Goal: Task Accomplishment & Management: Use online tool/utility

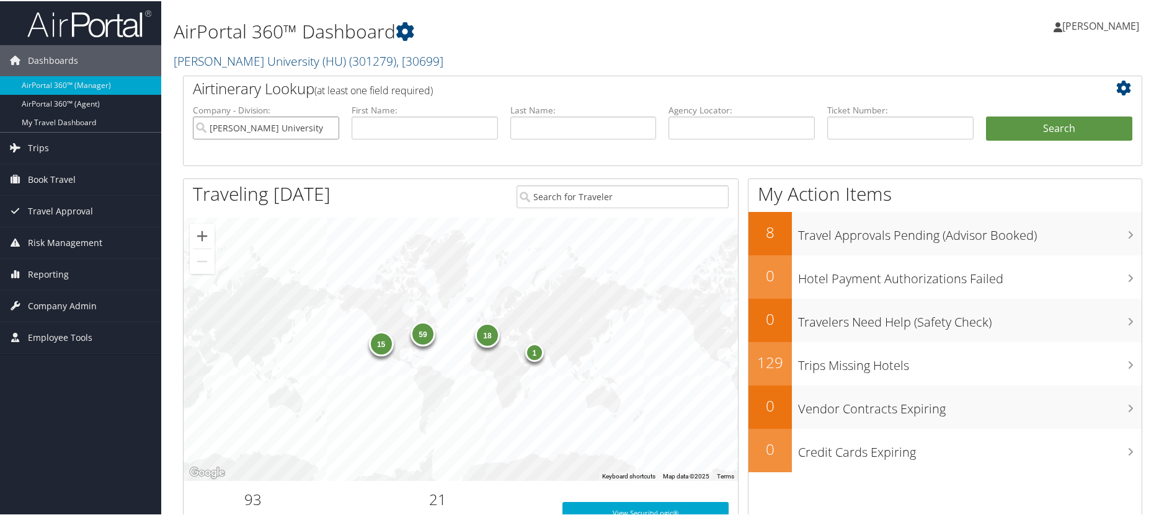
click at [308, 130] on input "[PERSON_NAME] University (HU)" at bounding box center [266, 126] width 146 height 23
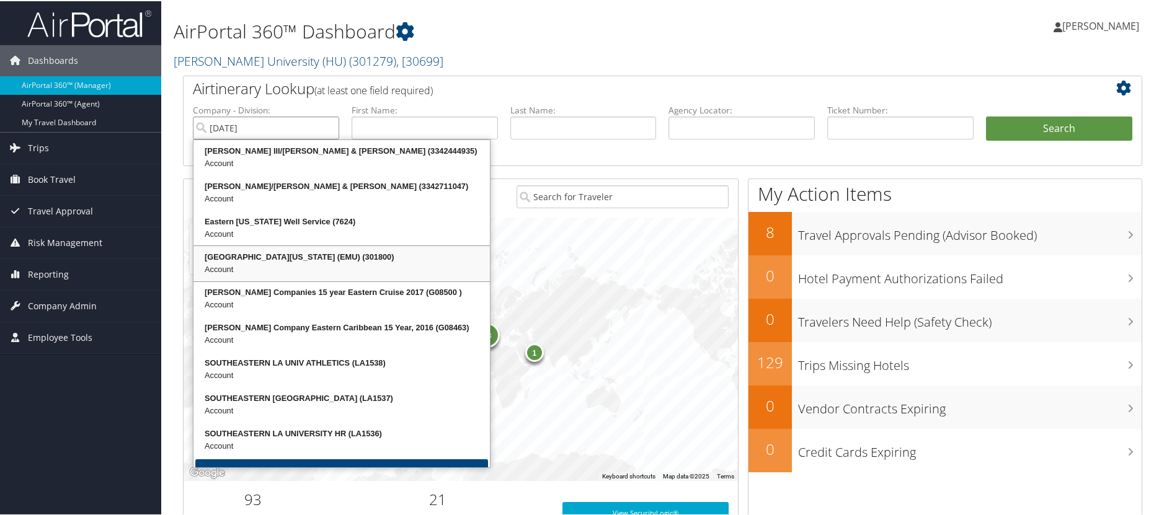
click at [333, 254] on div "[GEOGRAPHIC_DATA][US_STATE] (EMU) (301800)" at bounding box center [341, 256] width 293 height 12
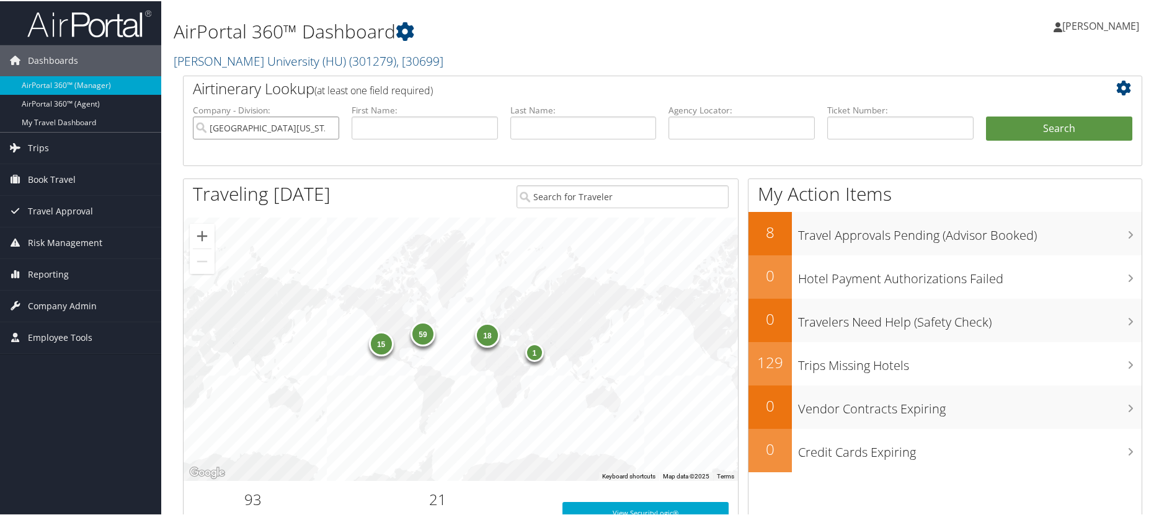
type input "[GEOGRAPHIC_DATA][US_STATE] (EMU)"
click at [554, 128] on input "text" at bounding box center [583, 126] width 146 height 23
type input "munir"
click at [986, 115] on button "Search" at bounding box center [1059, 127] width 146 height 25
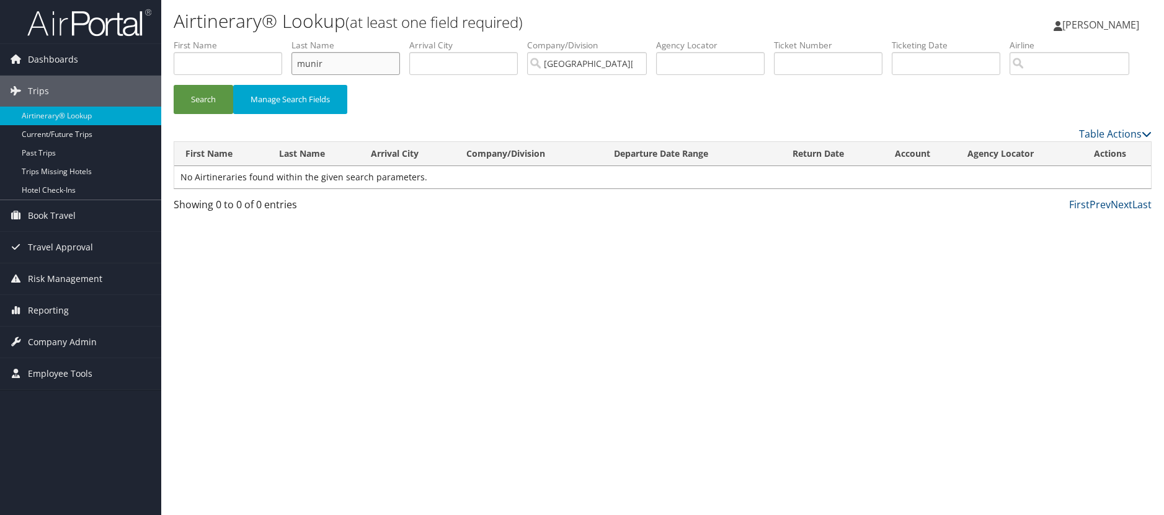
drag, startPoint x: 334, startPoint y: 71, endPoint x: 334, endPoint y: 59, distance: 12.4
click at [334, 69] on input "munir" at bounding box center [345, 63] width 109 height 23
drag, startPoint x: 334, startPoint y: 57, endPoint x: 267, endPoint y: 60, distance: 67.0
click at [270, 39] on ul "First Name Last Name munir Departure City Arrival City Company/Division Eastern…" at bounding box center [663, 39] width 978 height 0
type input "prince"
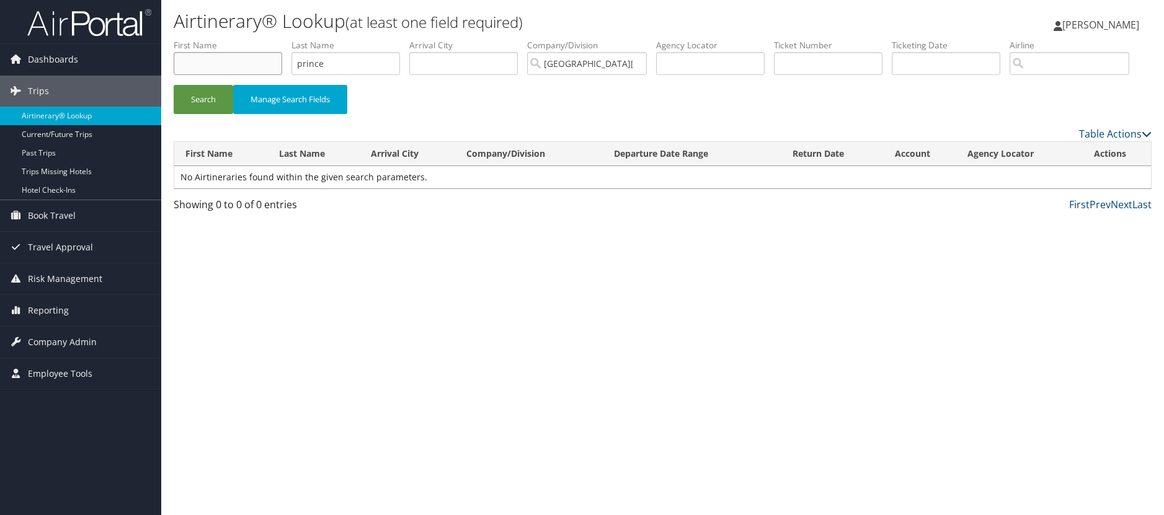
click at [261, 62] on input "text" at bounding box center [228, 63] width 109 height 23
type input "munir"
click at [174, 85] on button "Search" at bounding box center [204, 99] width 60 height 29
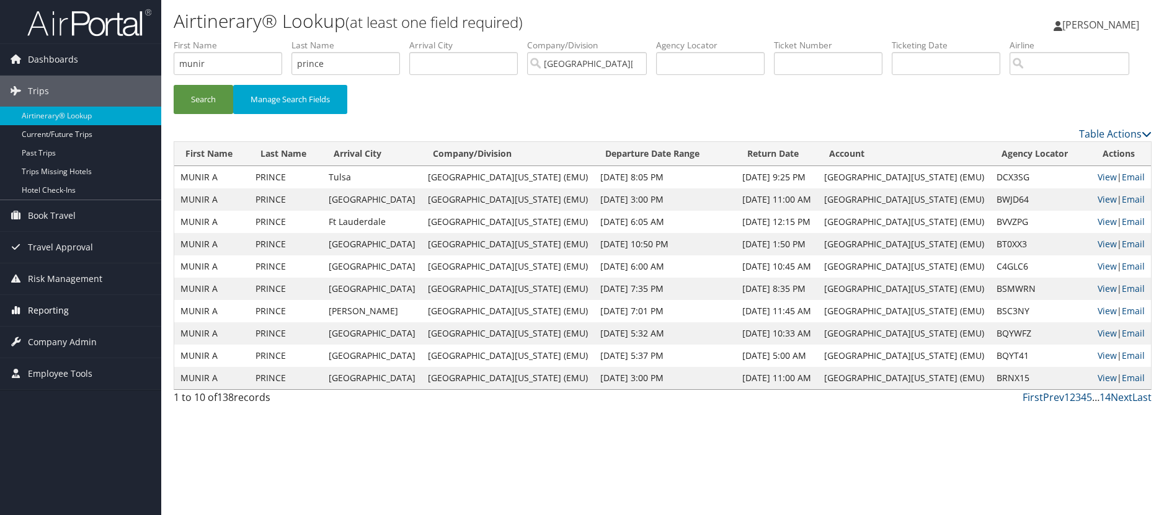
click at [68, 311] on link "Reporting" at bounding box center [80, 310] width 161 height 31
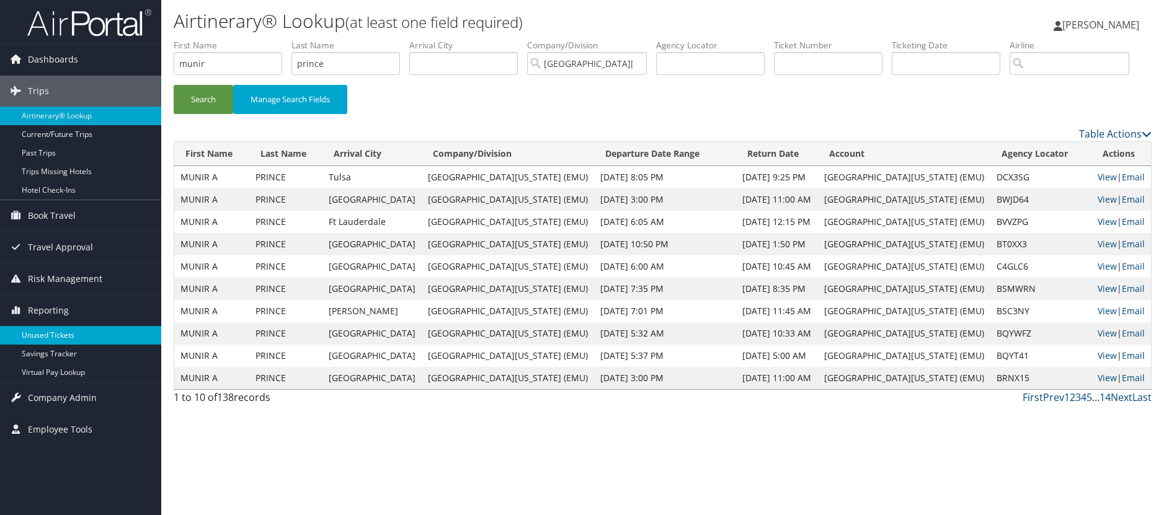
click at [64, 330] on link "Unused Tickets" at bounding box center [80, 335] width 161 height 19
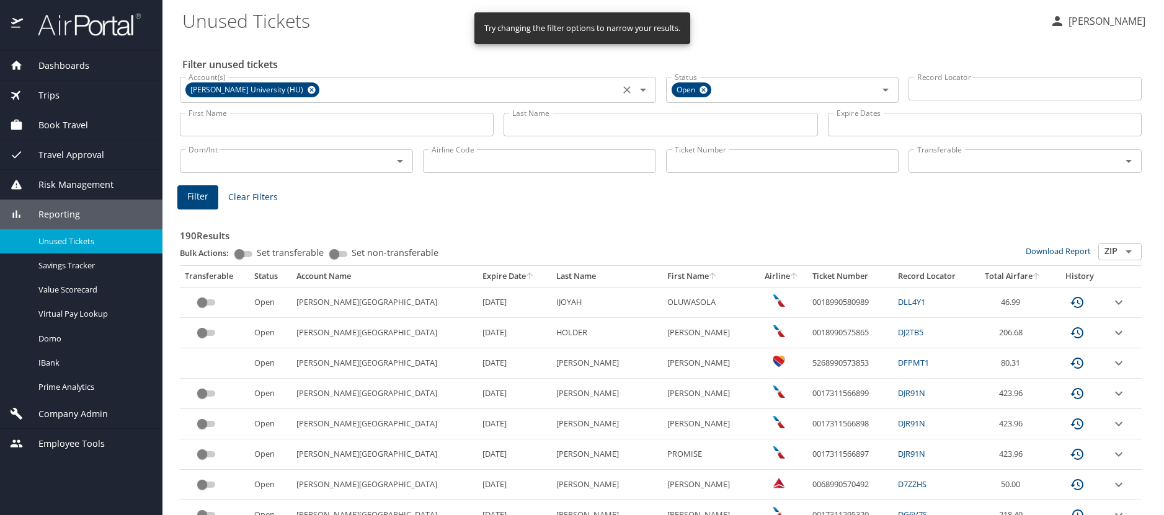
click at [307, 90] on icon at bounding box center [311, 90] width 9 height 14
click at [330, 89] on input "Account(s)" at bounding box center [400, 89] width 432 height 16
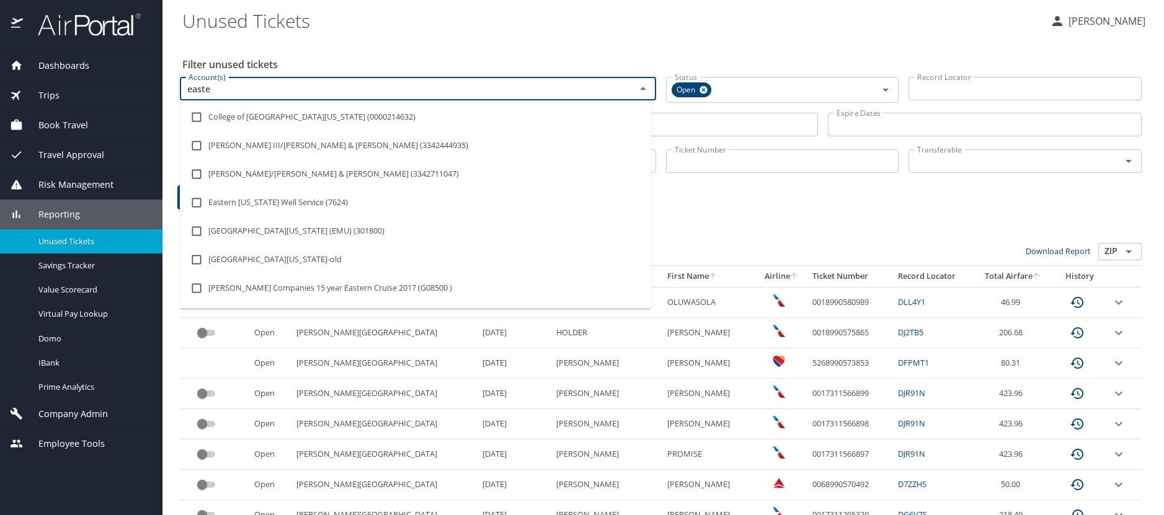
type input "[DATE]"
click at [202, 231] on input "checkbox" at bounding box center [197, 231] width 24 height 24
checkbox input "true"
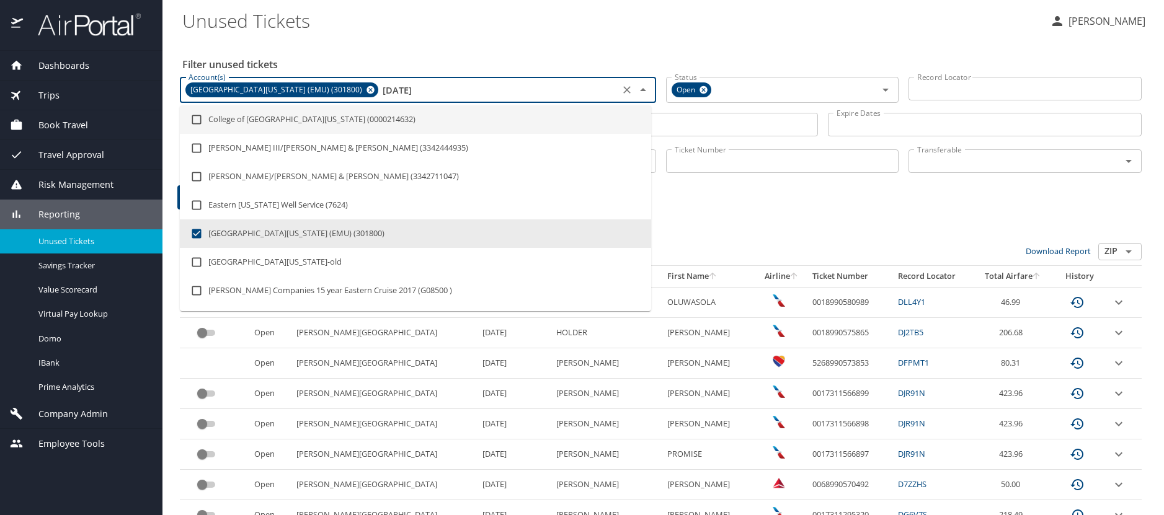
click at [380, 89] on input "[DATE]" at bounding box center [498, 90] width 236 height 16
checkbox input "false"
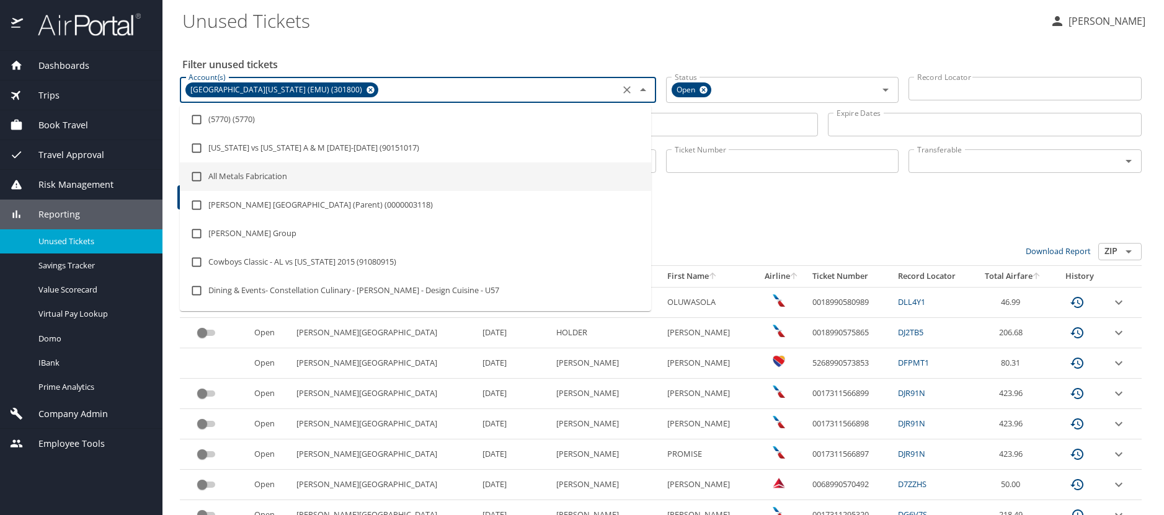
drag, startPoint x: 728, startPoint y: 205, endPoint x: 691, endPoint y: 196, distance: 38.3
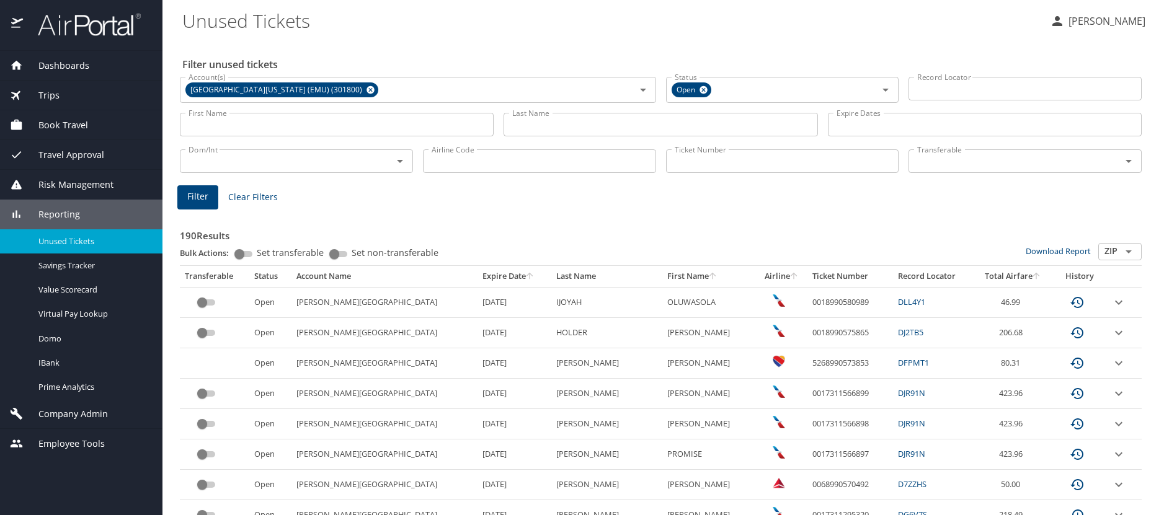
click at [239, 118] on input "First Name" at bounding box center [337, 125] width 314 height 24
type input "munir"
click at [549, 128] on input "Last Name" at bounding box center [660, 125] width 314 height 24
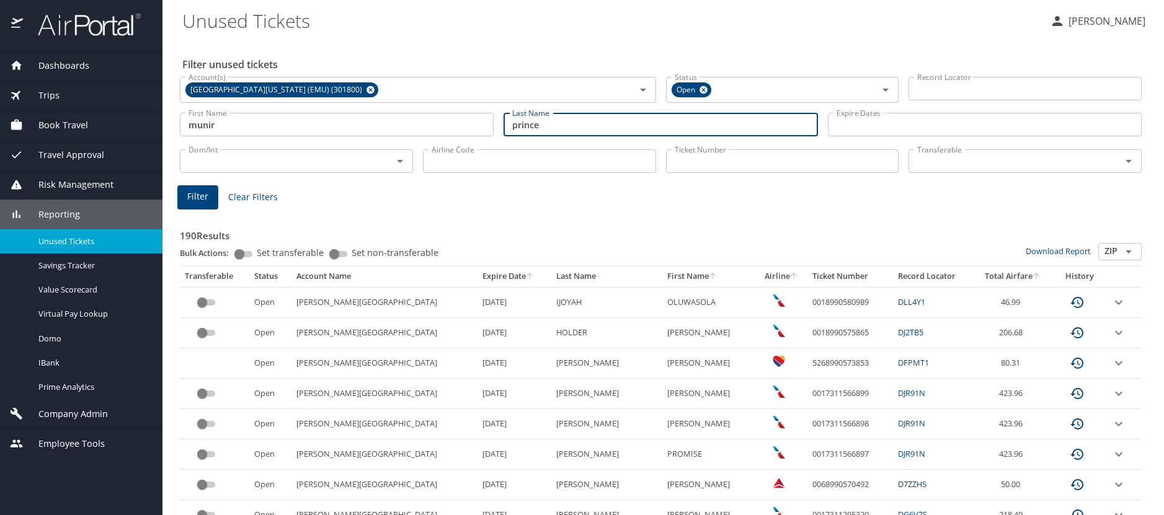
type input "prince"
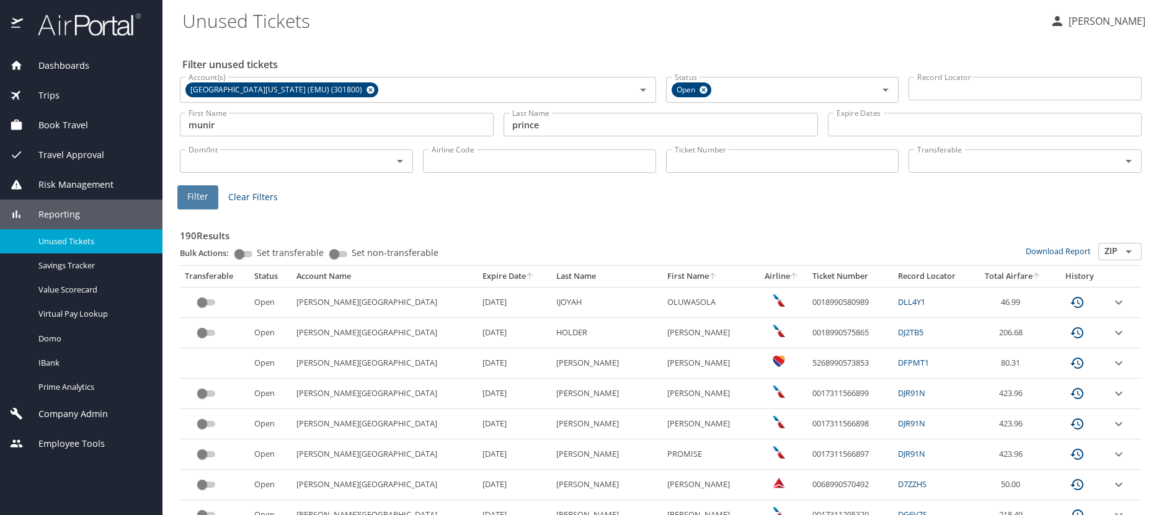
click at [208, 193] on button "Filter" at bounding box center [197, 197] width 41 height 24
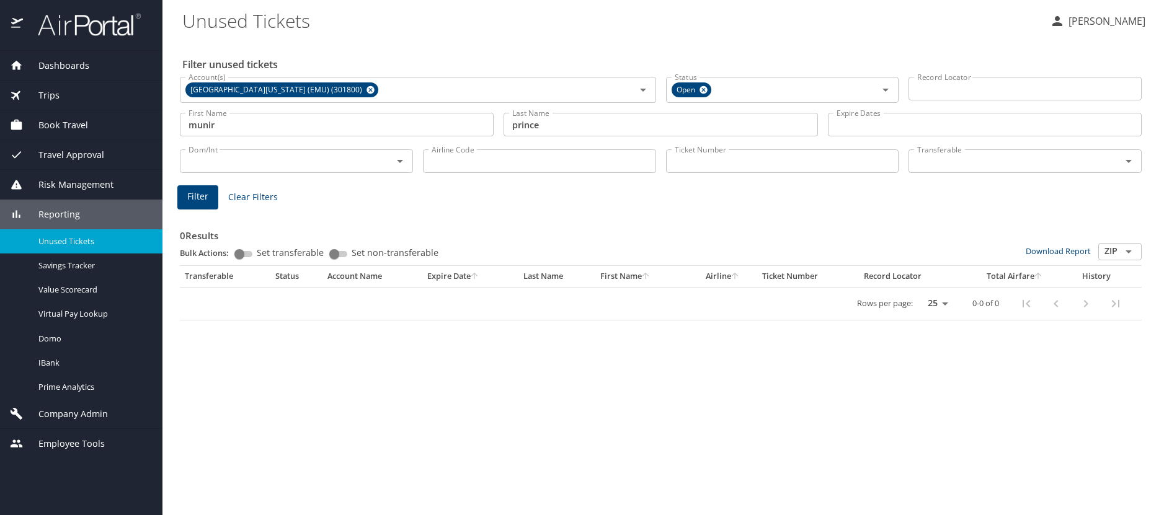
click at [162, 203] on main "Unused Tickets Tonja Smith Filter unused tickets Account(s) Eastern Michigan Un…" at bounding box center [662, 257] width 1001 height 515
click at [192, 202] on span "Filter" at bounding box center [197, 197] width 21 height 16
